Goal: Task Accomplishment & Management: Manage account settings

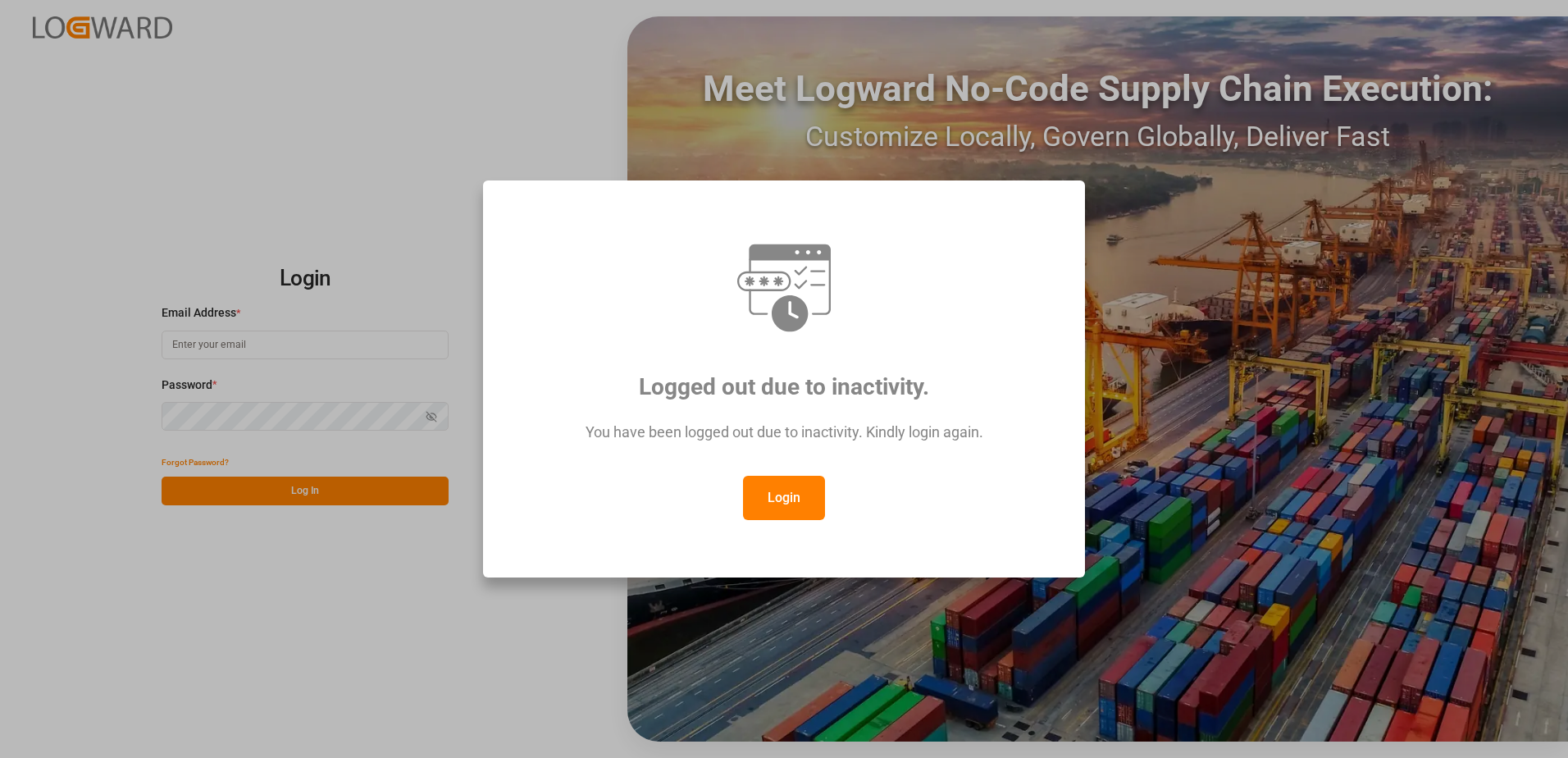
click at [773, 495] on button "Login" at bounding box center [784, 497] width 82 height 44
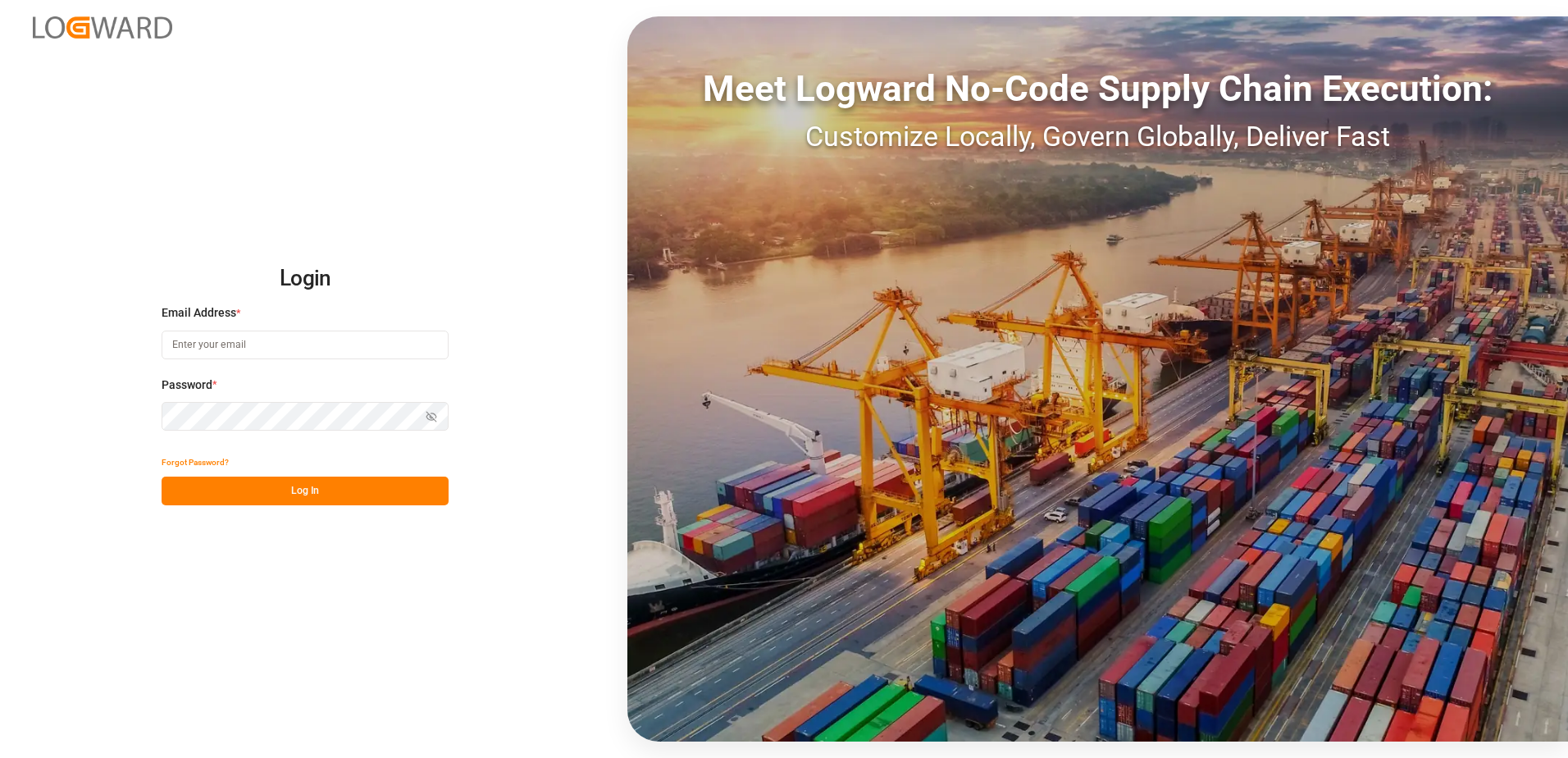
click at [205, 344] on input at bounding box center [305, 345] width 287 height 29
type input "[PERSON_NAME][EMAIL_ADDRESS][DOMAIN_NAME]"
click at [136, 409] on div "Login Email Address * [EMAIL_ADDRESS][DOMAIN_NAME] Password * Show password For…" at bounding box center [784, 379] width 1568 height 758
click at [184, 491] on button "Log In" at bounding box center [305, 491] width 287 height 29
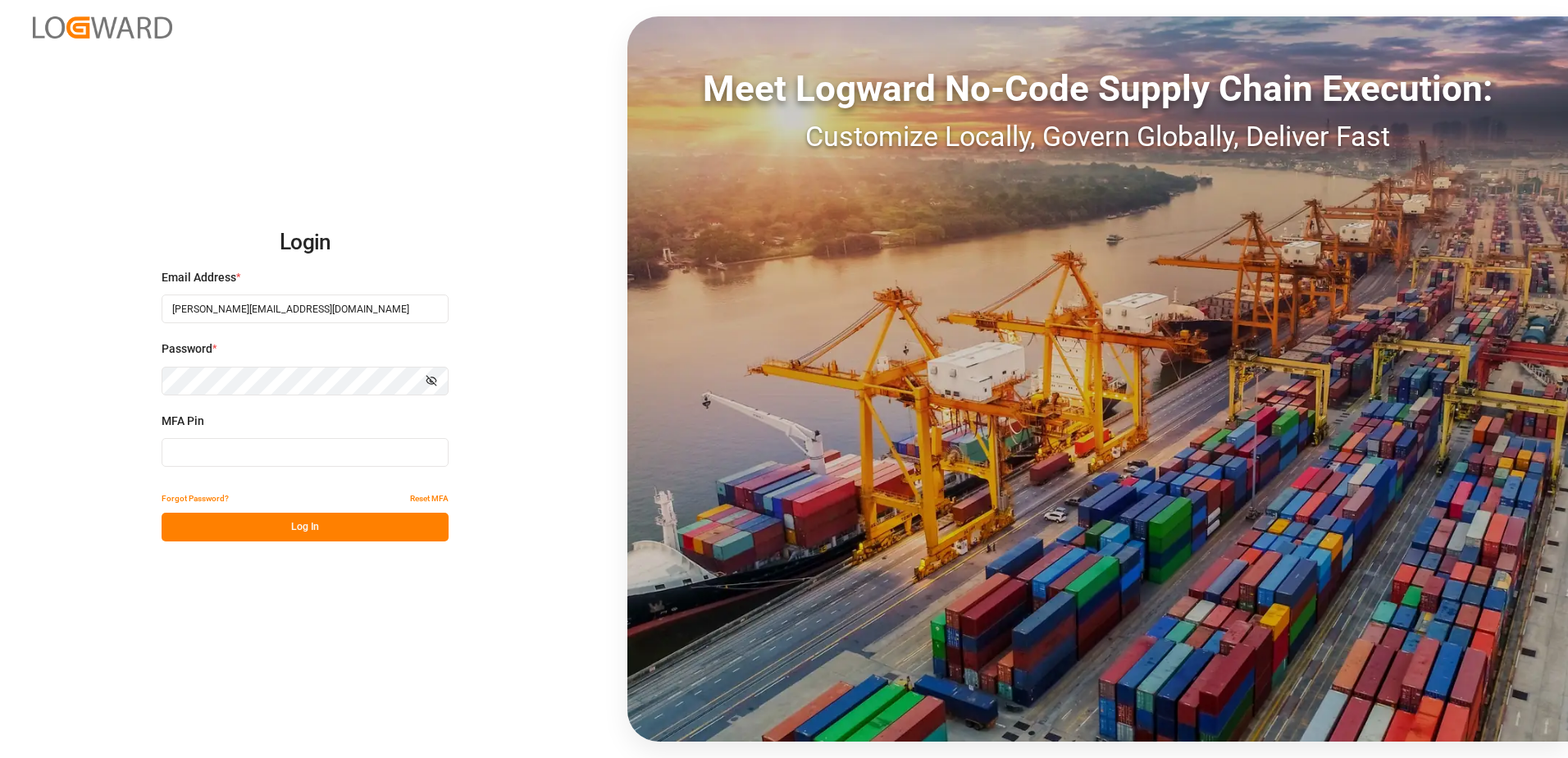
click at [199, 452] on input at bounding box center [305, 452] width 287 height 29
type input "694595"
click at [256, 506] on div "Forgot Password? Reset MFA" at bounding box center [305, 498] width 287 height 29
click at [261, 522] on button "Log In" at bounding box center [305, 527] width 287 height 29
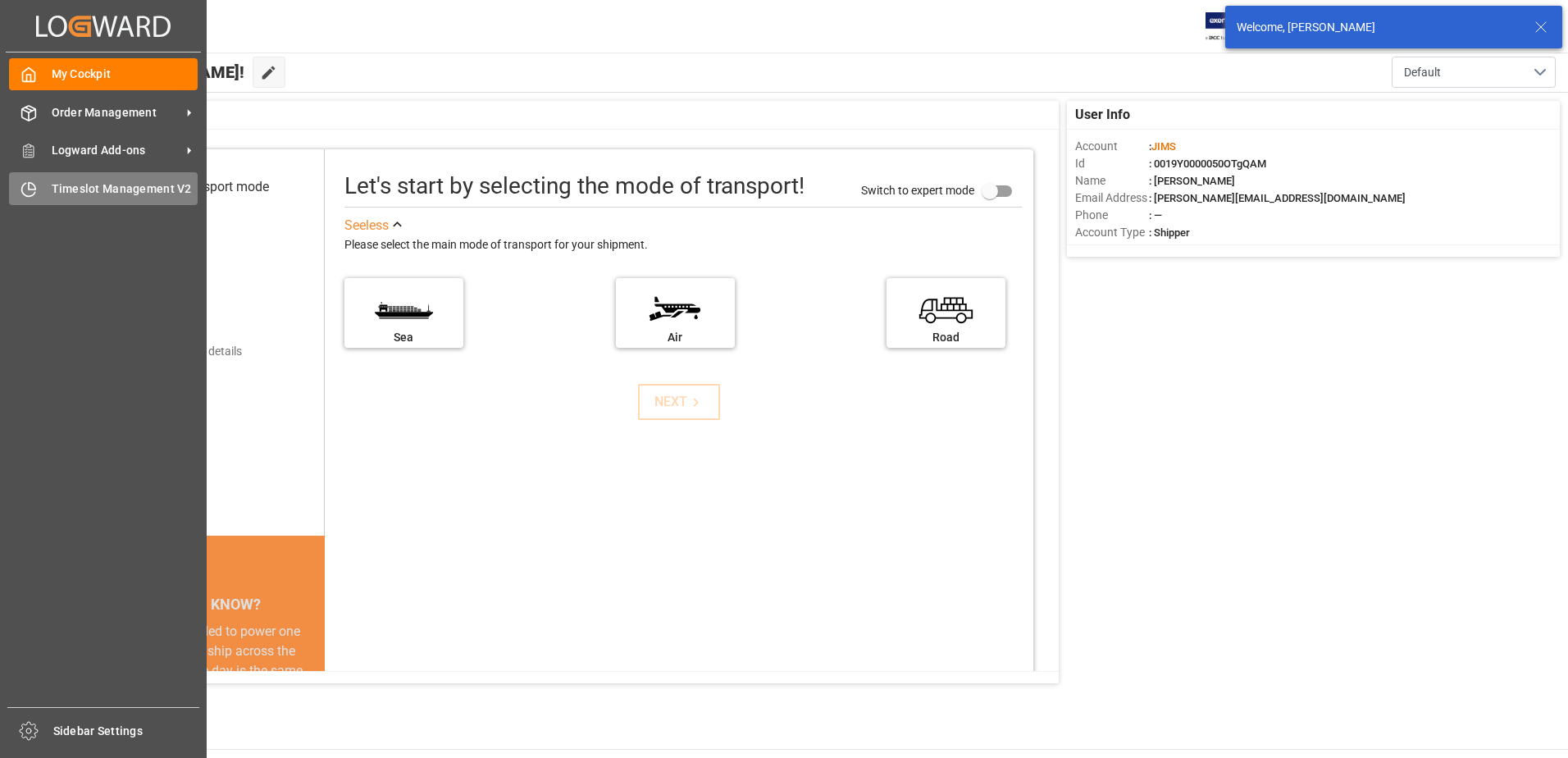
click at [50, 190] on div "Timeslot Management V2 Timeslot Management V2" at bounding box center [103, 188] width 189 height 32
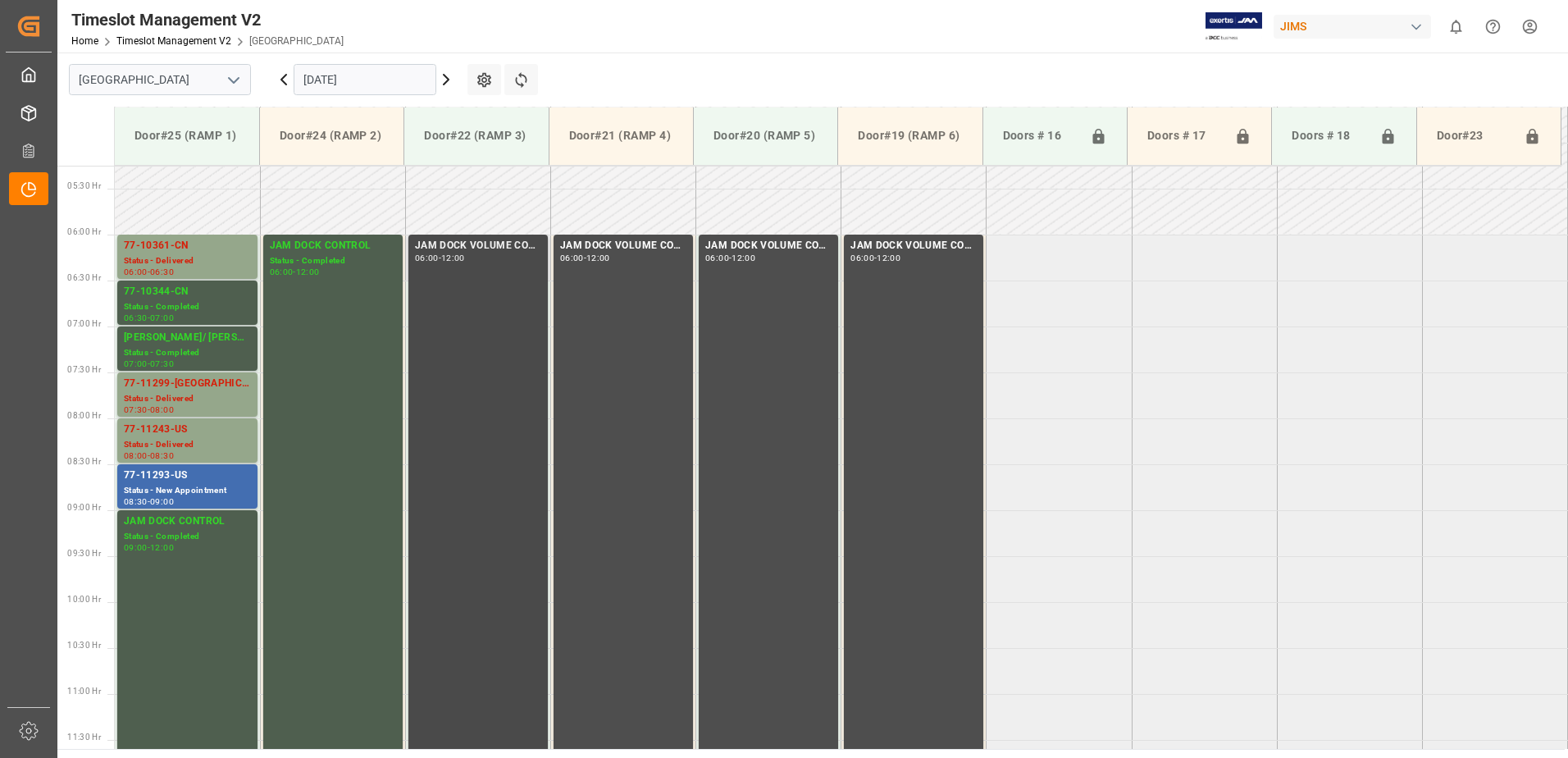
scroll to position [456, 0]
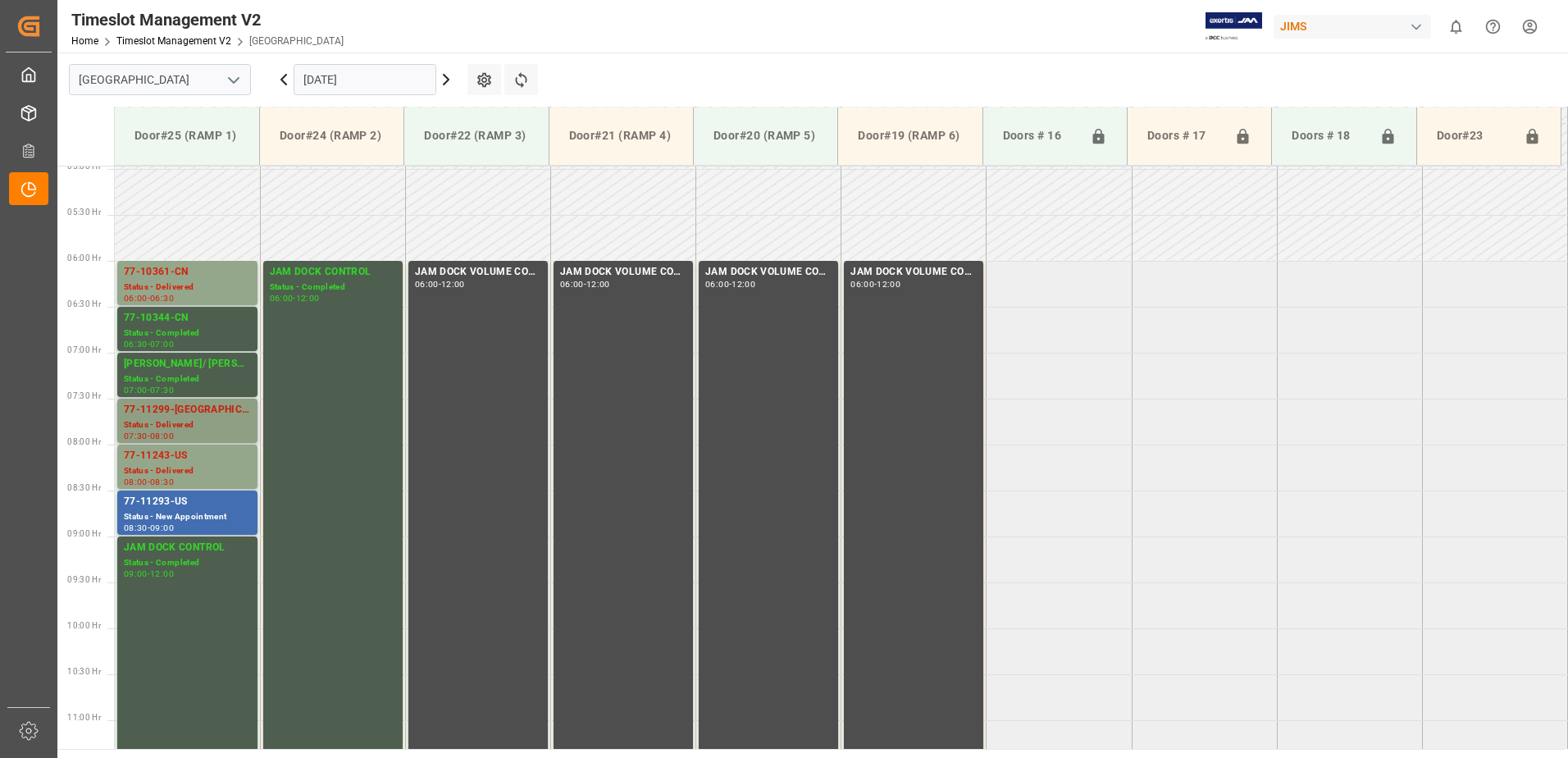
click at [179, 412] on div "77-11299-[GEOGRAPHIC_DATA]" at bounding box center [188, 410] width 127 height 17
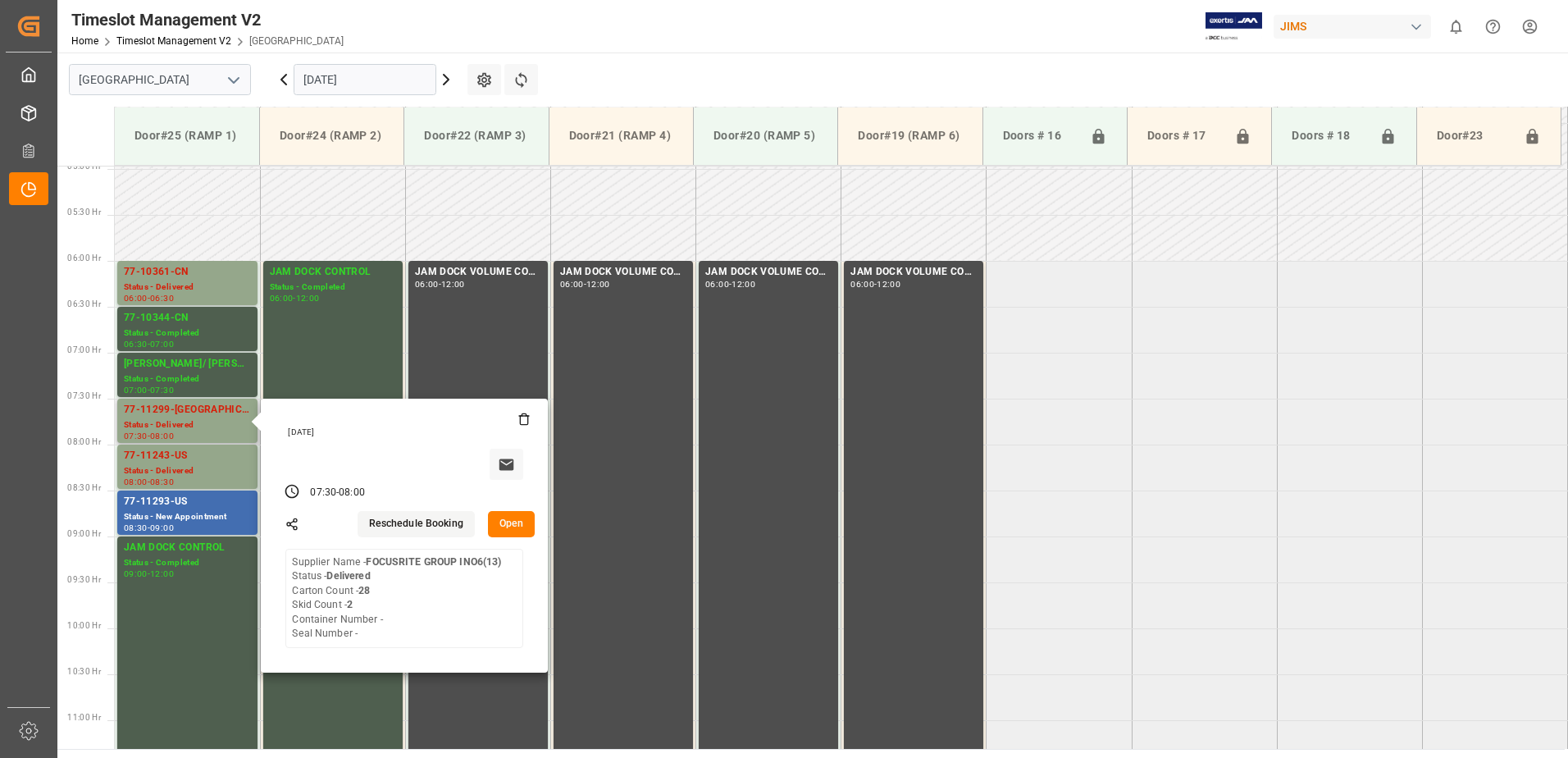
click at [513, 522] on button "Open" at bounding box center [511, 523] width 48 height 26
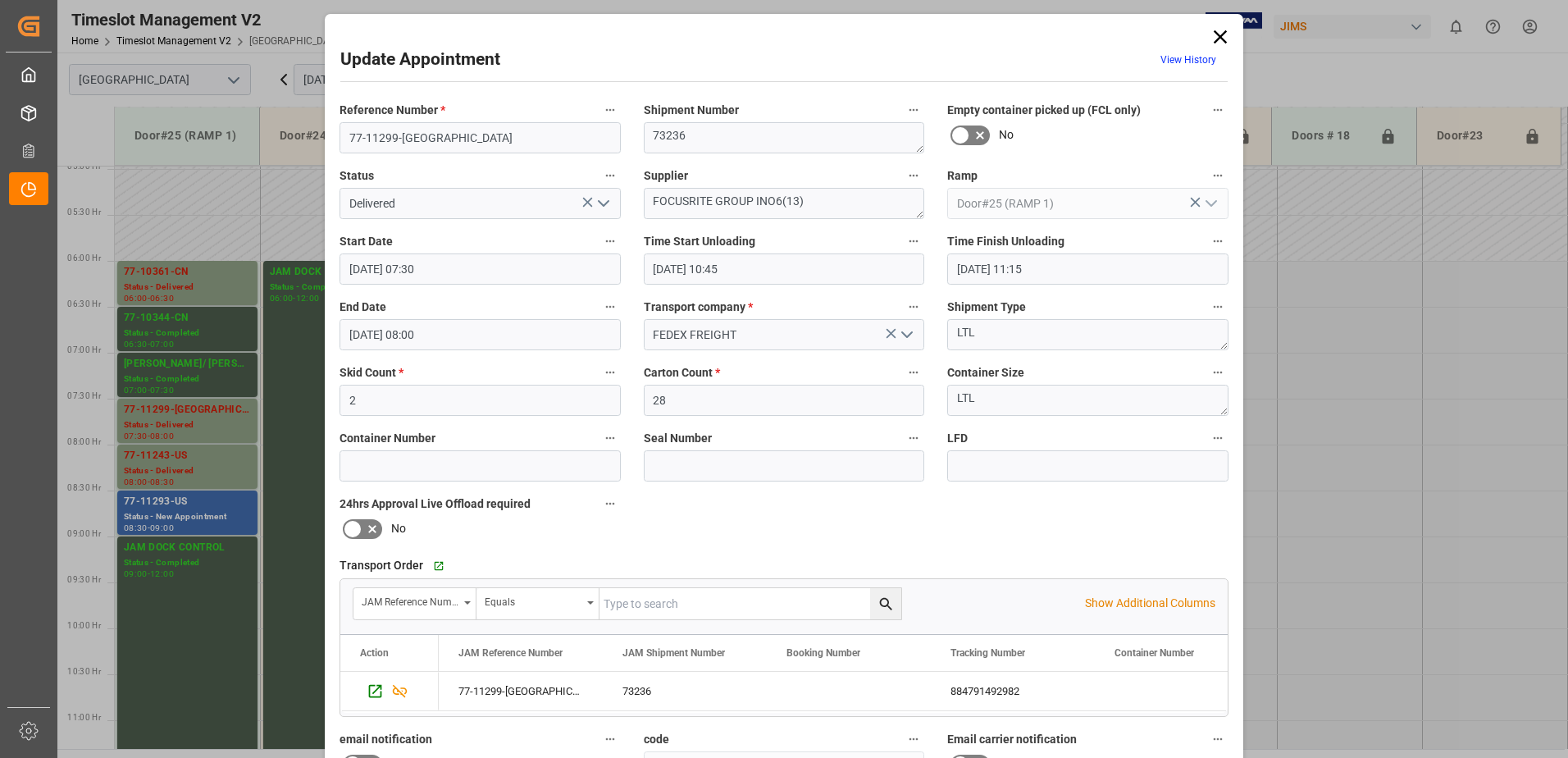
click at [600, 202] on icon "open menu" at bounding box center [603, 203] width 19 height 19
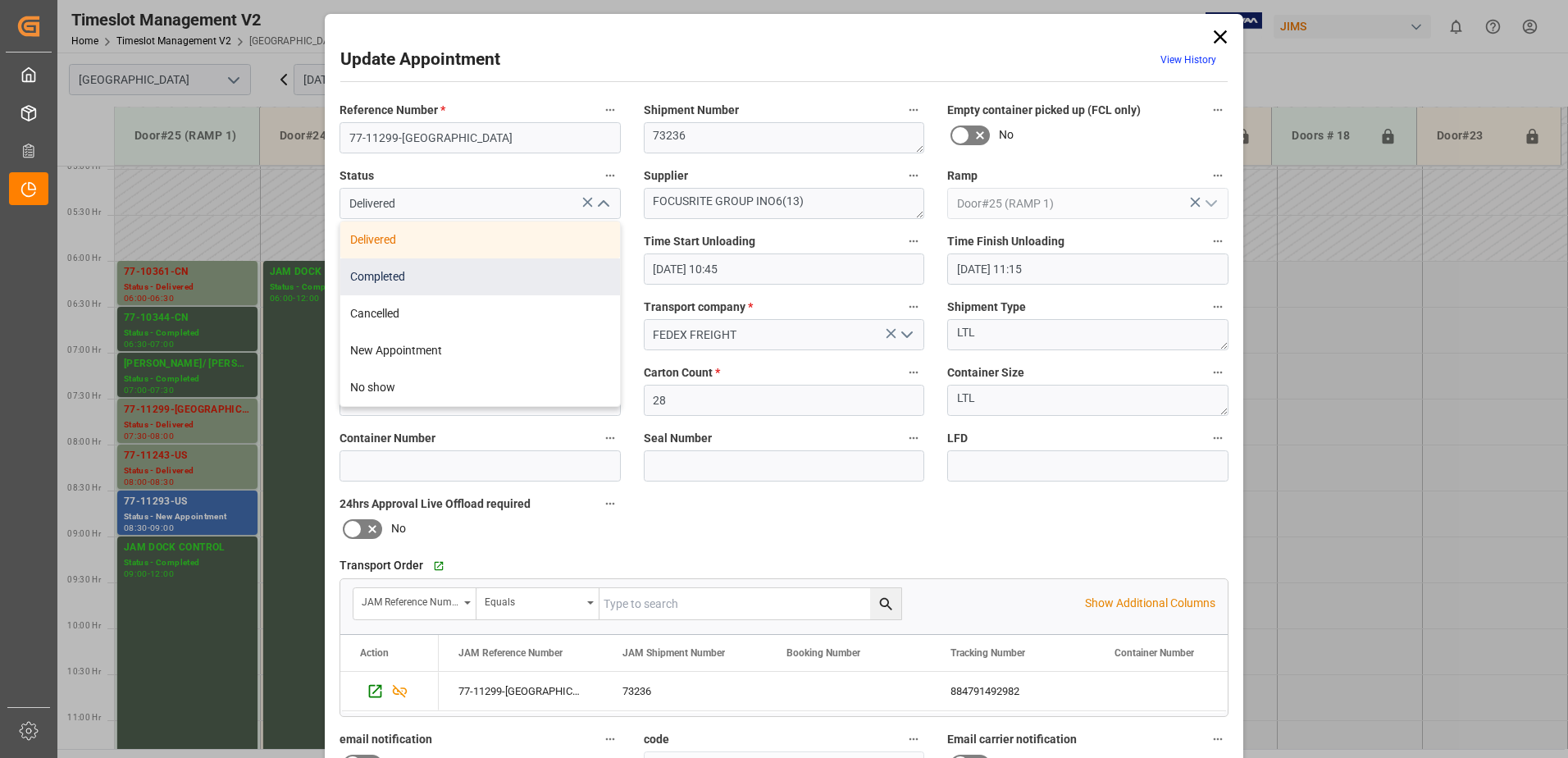
click at [479, 274] on div "Completed" at bounding box center [480, 277] width 279 height 37
type input "Completed"
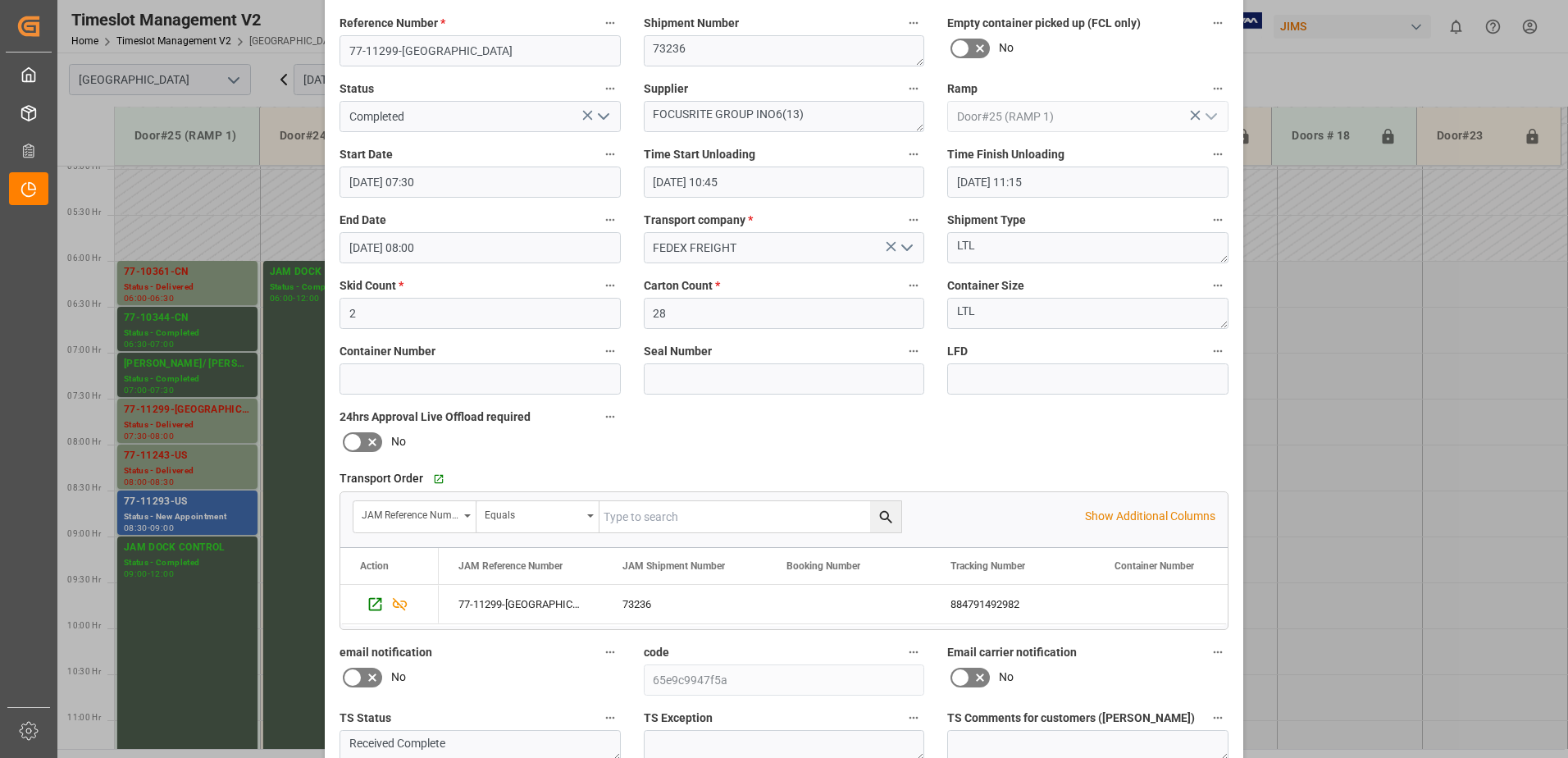
scroll to position [240, 0]
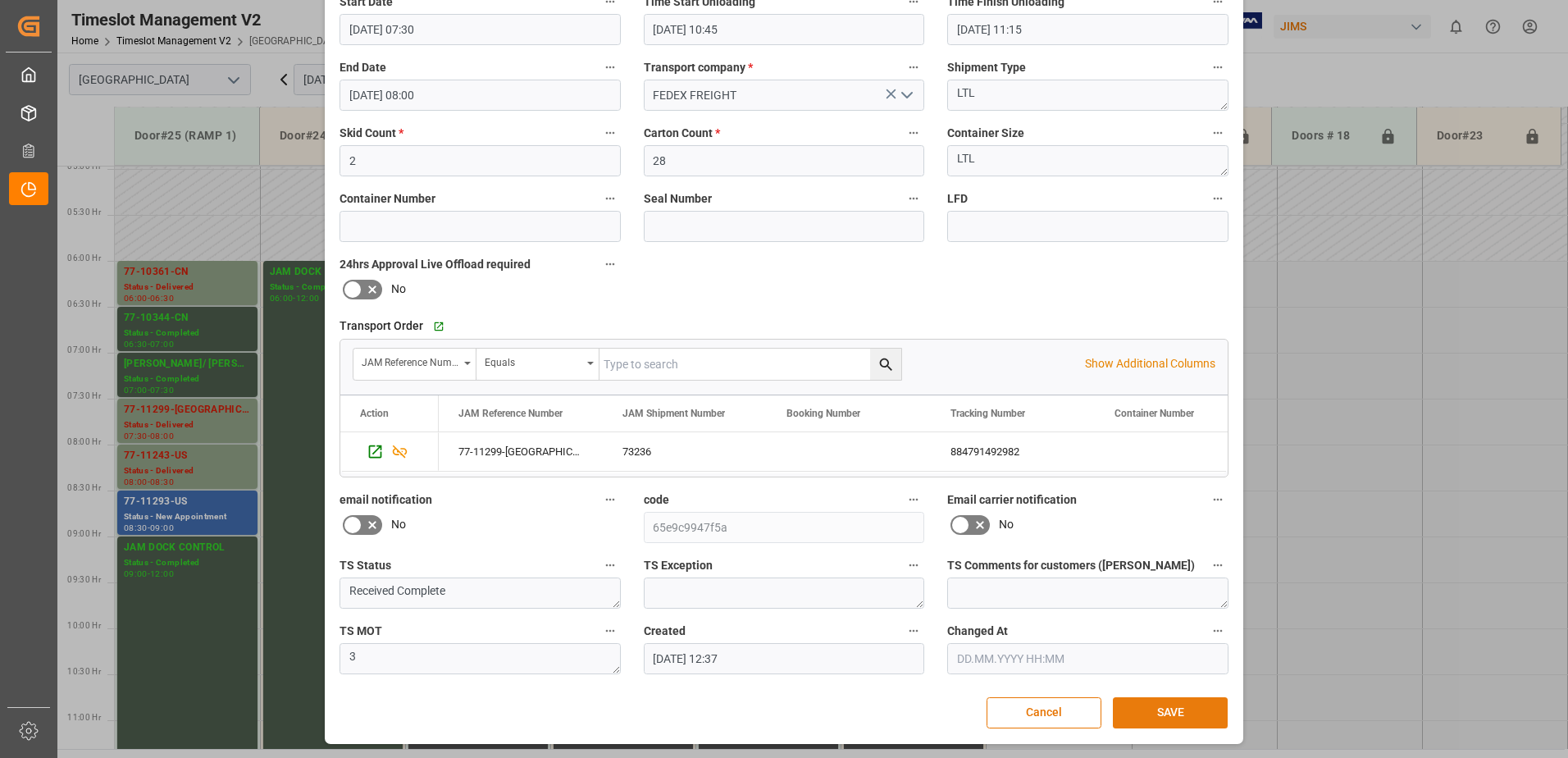
click at [1166, 715] on button "SAVE" at bounding box center [1170, 712] width 115 height 31
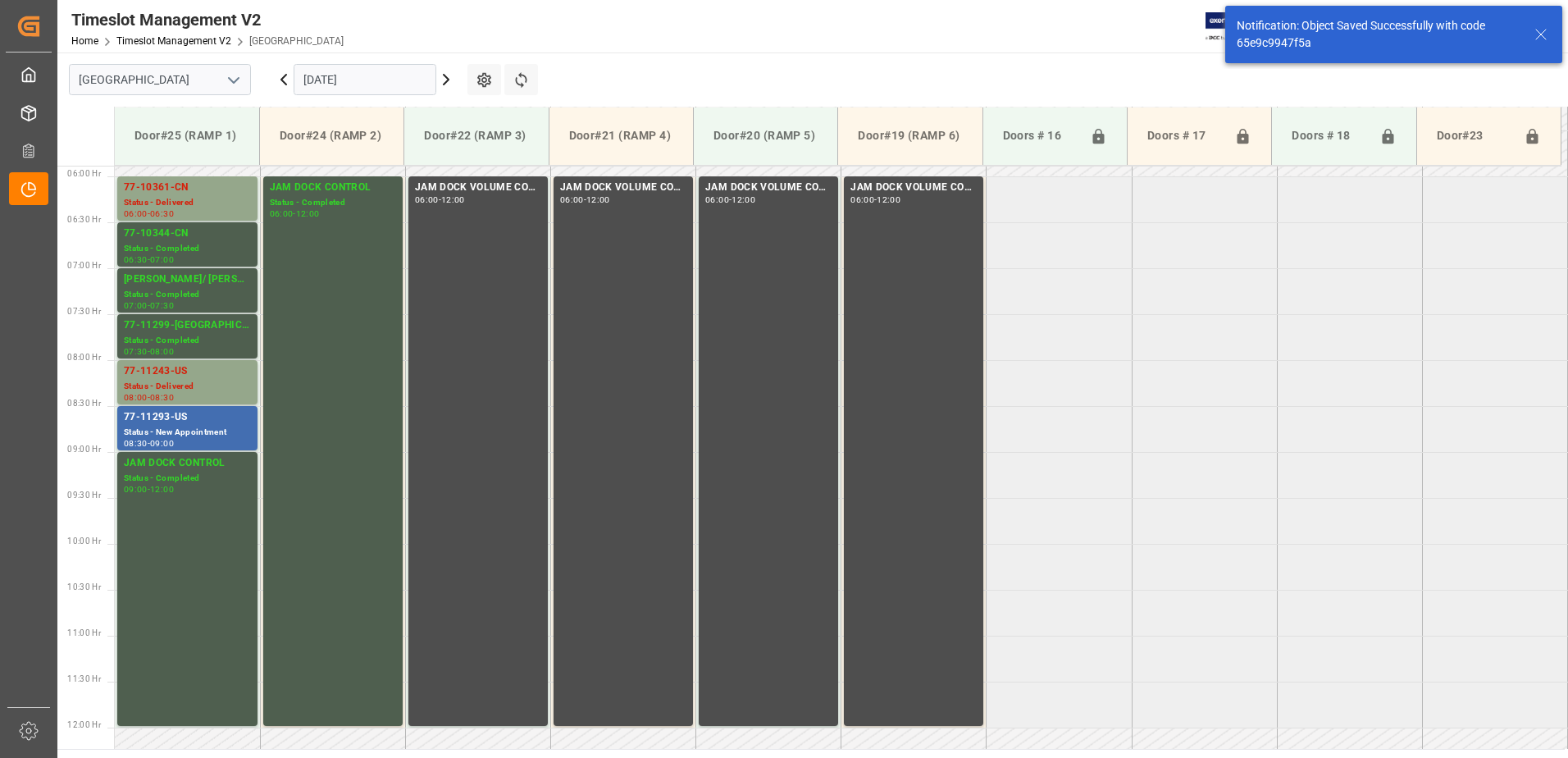
scroll to position [541, 0]
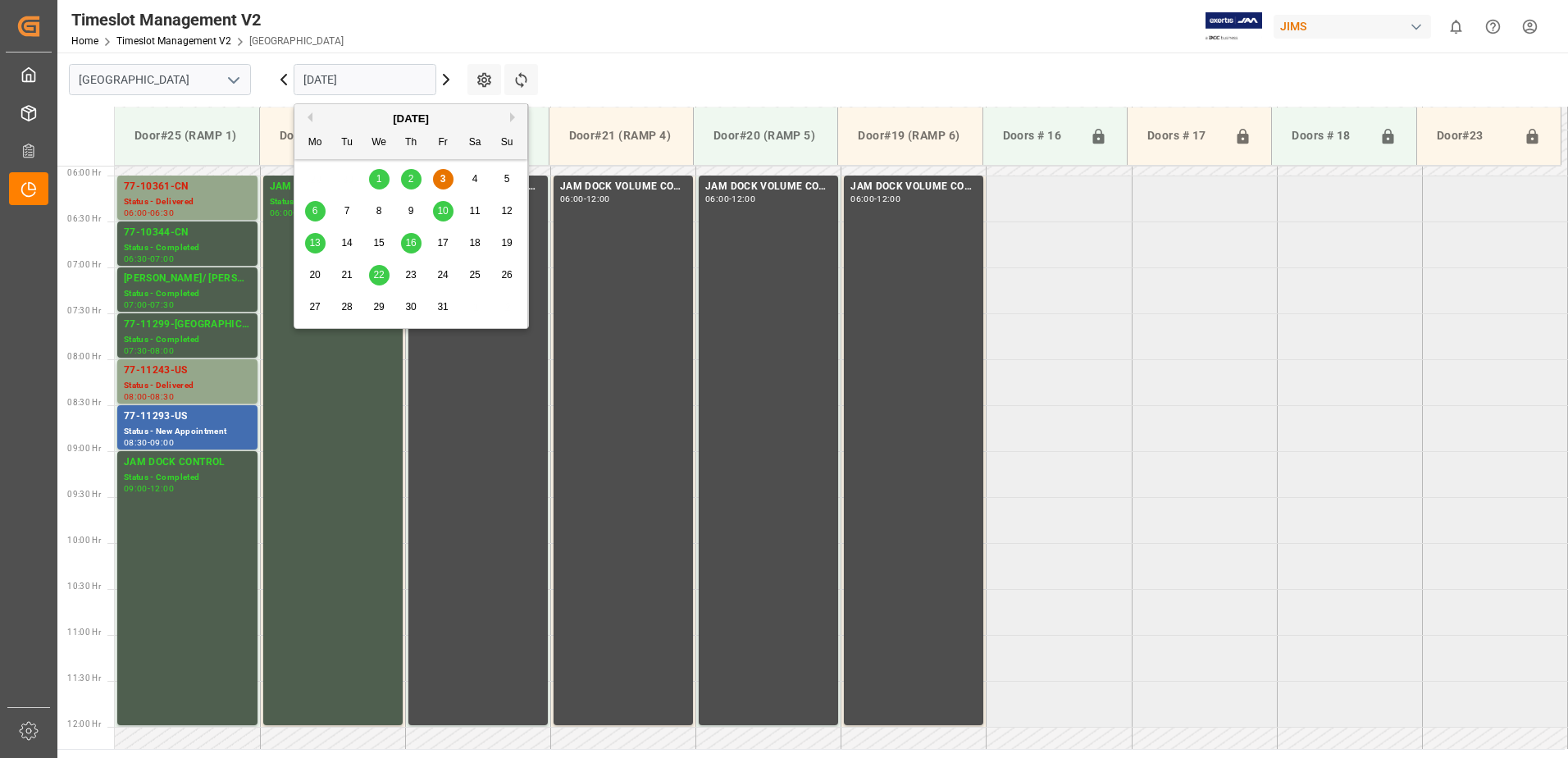
click at [408, 77] on input "[DATE]" at bounding box center [365, 79] width 143 height 31
click at [314, 210] on span "6" at bounding box center [315, 210] width 6 height 12
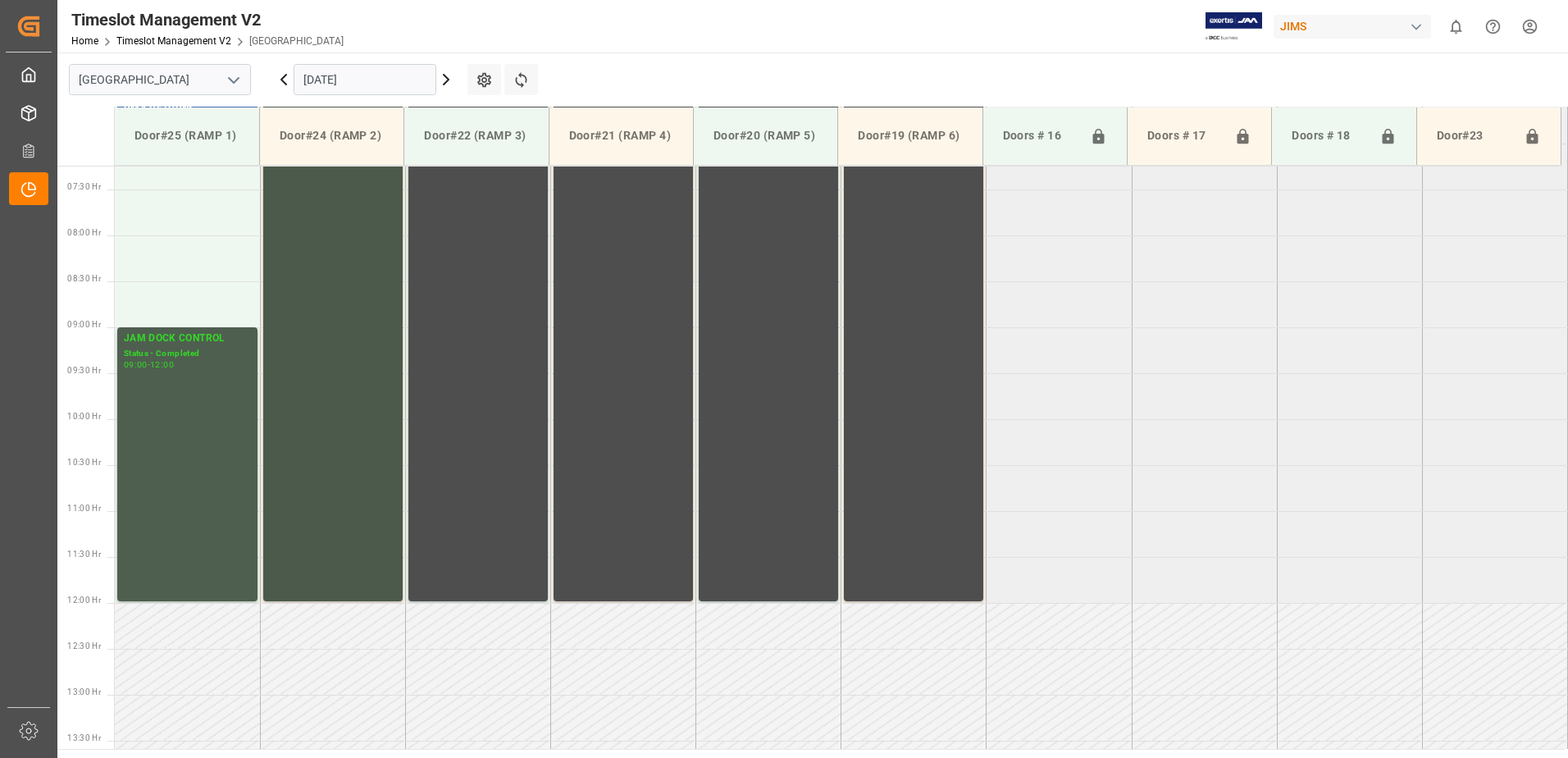
scroll to position [456, 0]
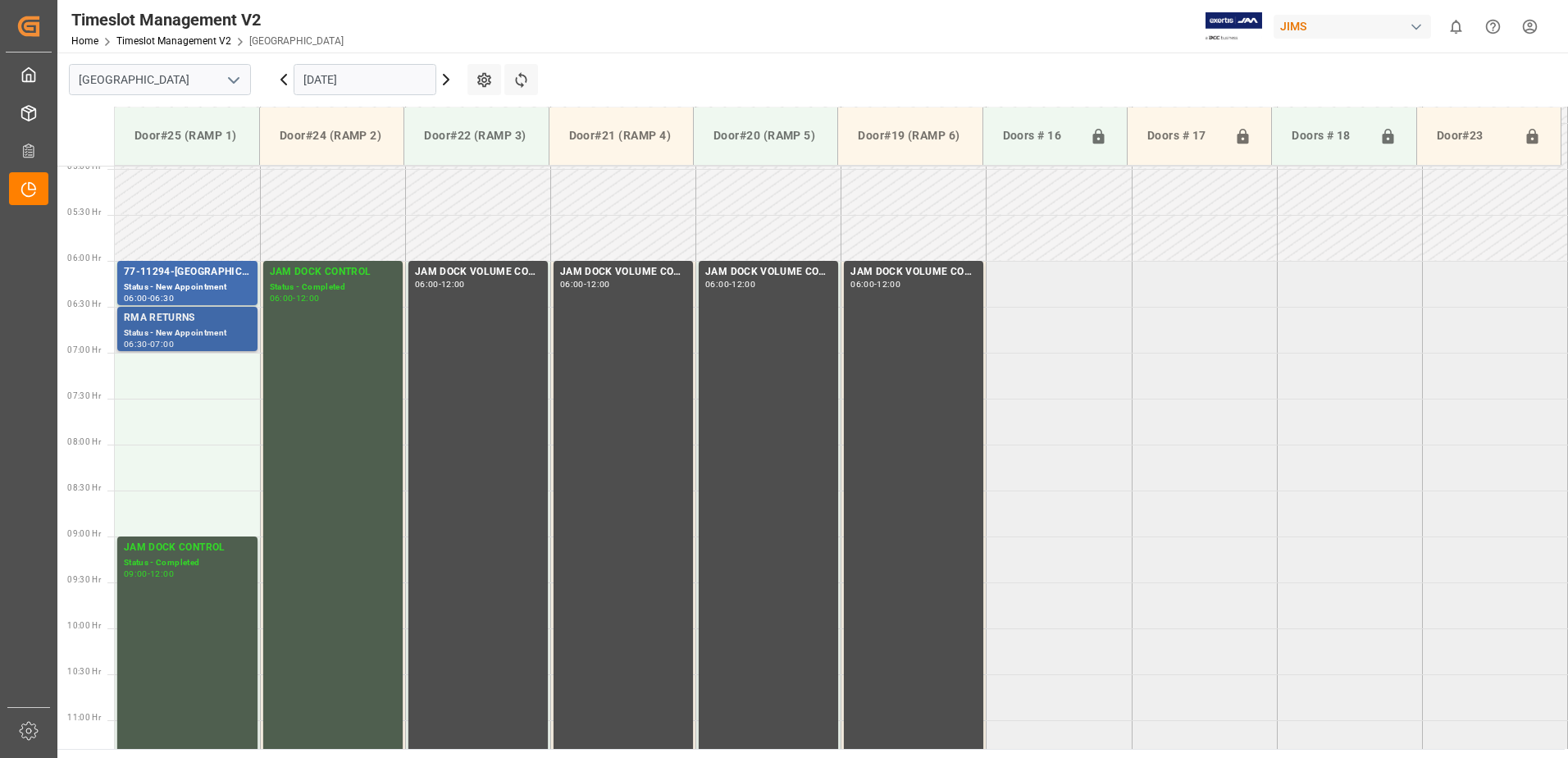
click at [174, 321] on div "RMA RETURNS" at bounding box center [188, 319] width 127 height 17
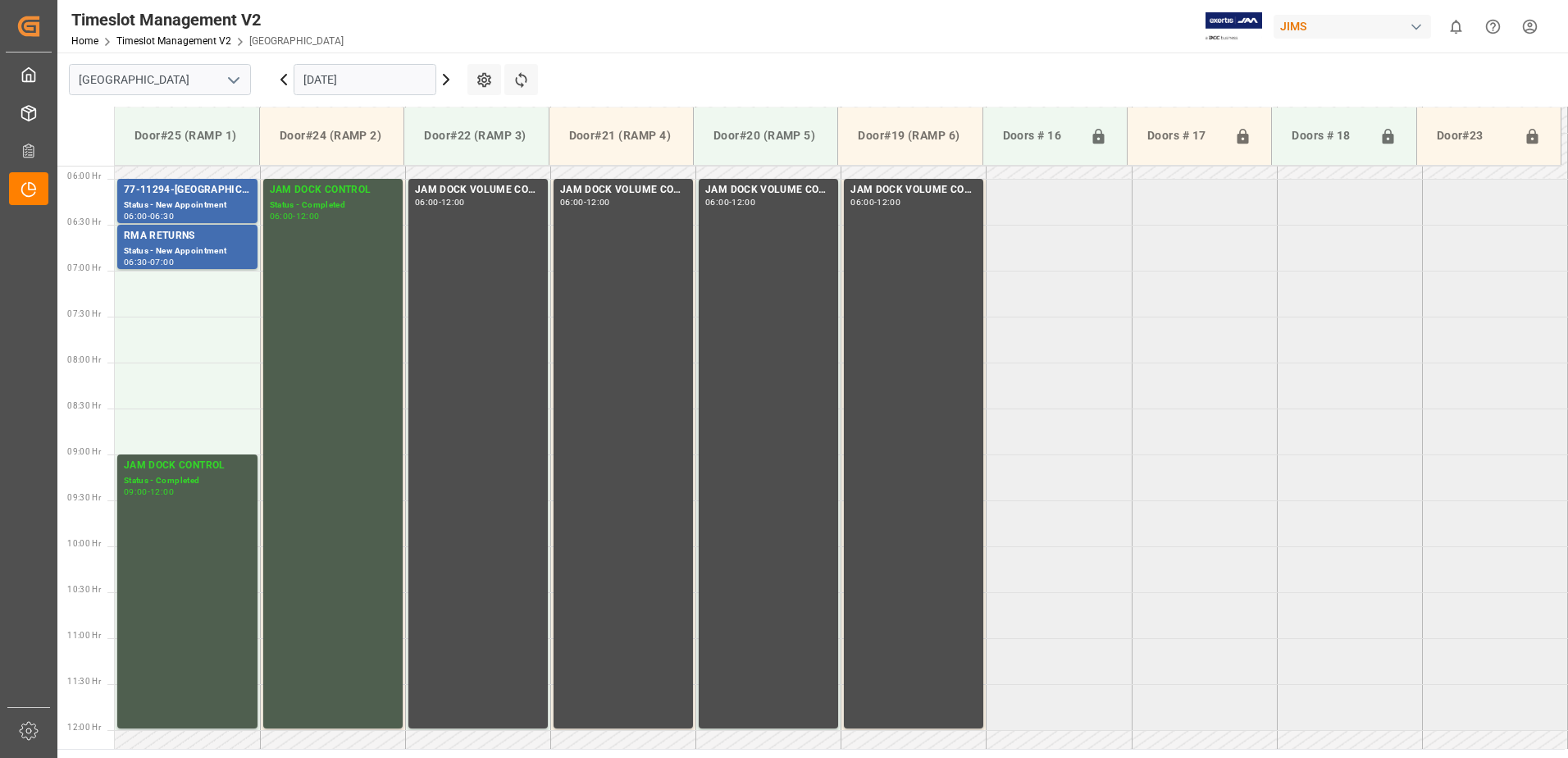
click at [1526, 23] on html "Created by potrace 1.15, written by [PERSON_NAME] [DATE]-[DATE] Created by potr…" at bounding box center [784, 379] width 1568 height 758
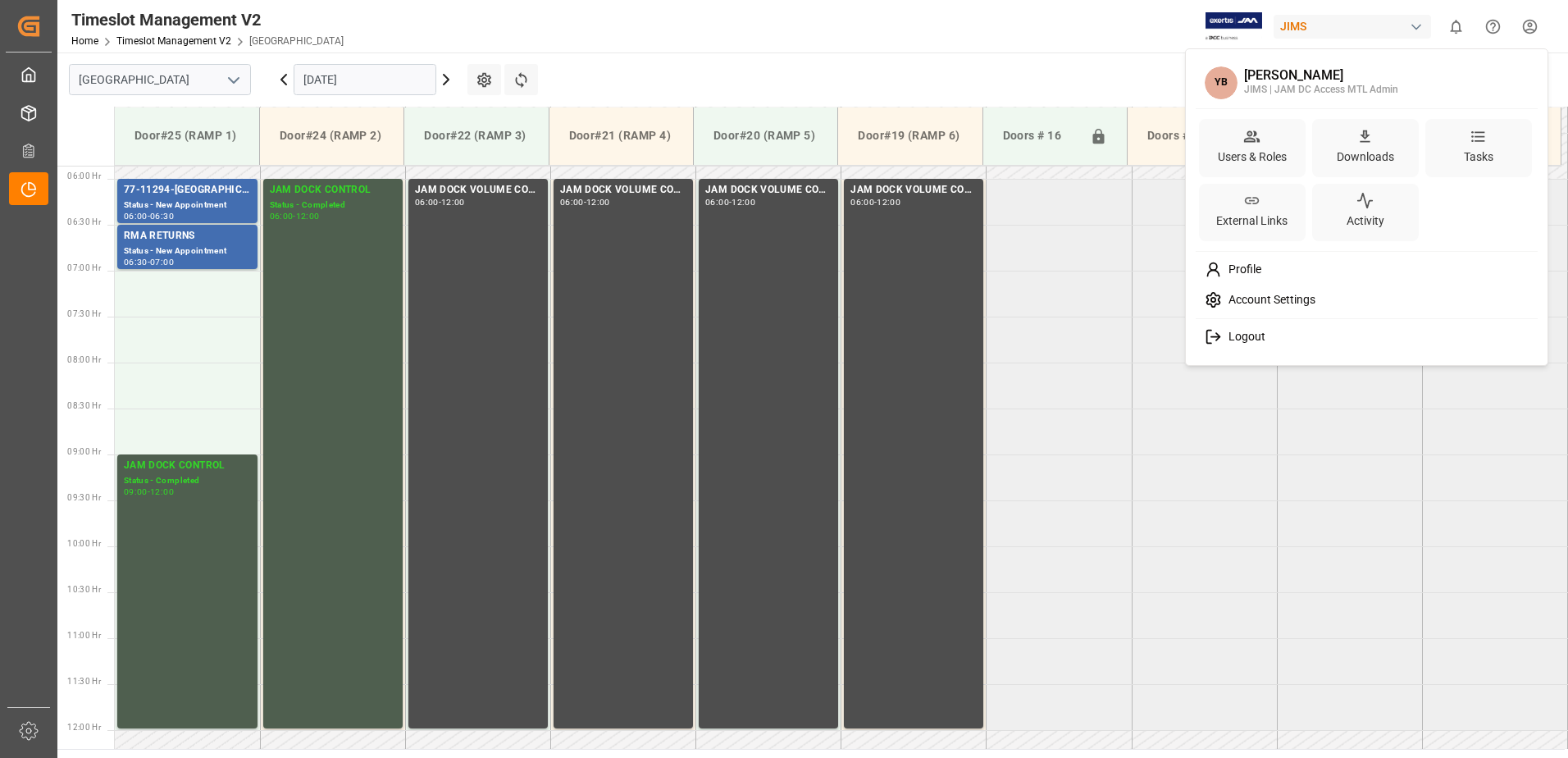
click at [1243, 335] on span "Logout" at bounding box center [1243, 337] width 44 height 15
